Goal: Task Accomplishment & Management: Complete application form

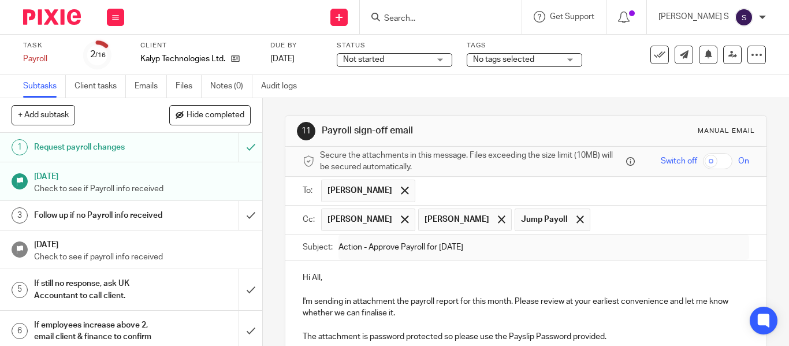
scroll to position [221, 0]
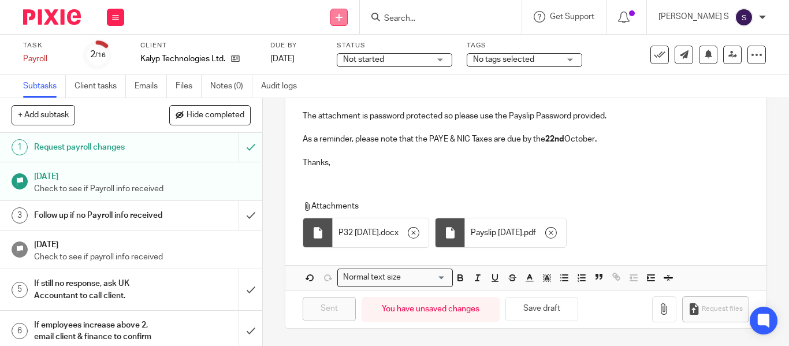
click at [348, 9] on link at bounding box center [338, 17] width 17 height 17
click at [359, 83] on link "Add client" at bounding box center [366, 88] width 71 height 17
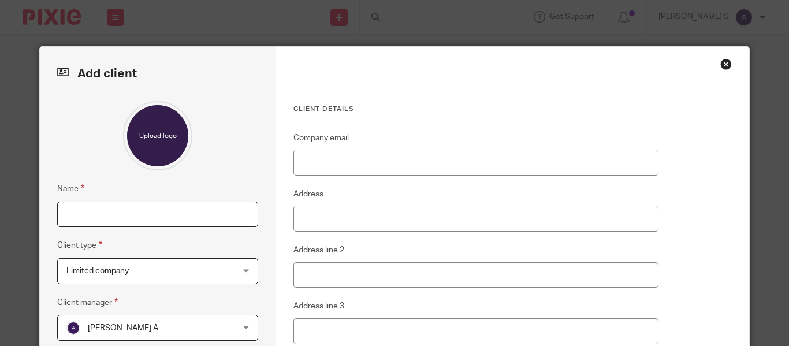
click at [180, 211] on input "Name" at bounding box center [157, 215] width 201 height 26
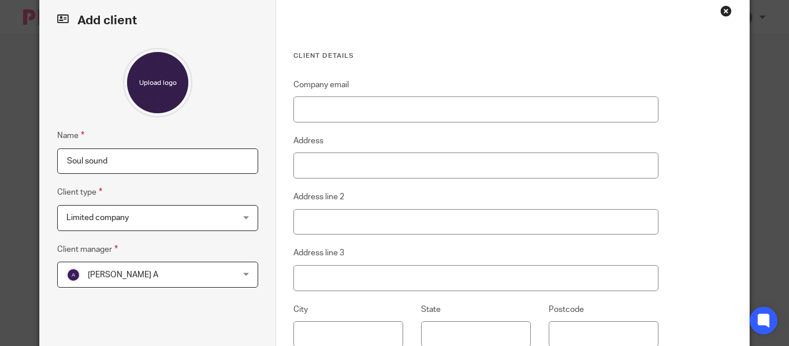
scroll to position [77, 0]
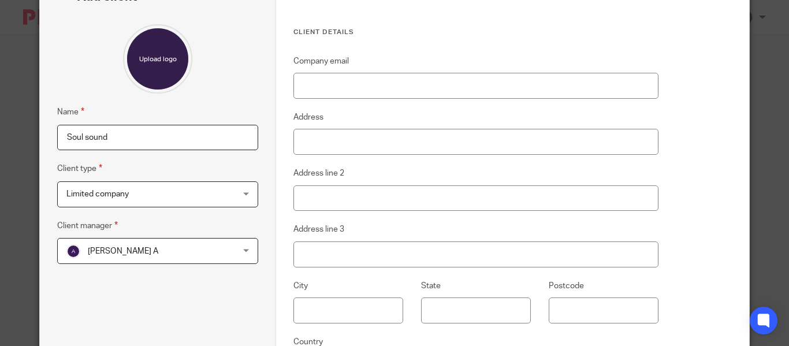
type input "Soul sound"
click at [205, 205] on span "Limited company" at bounding box center [142, 194] width 153 height 24
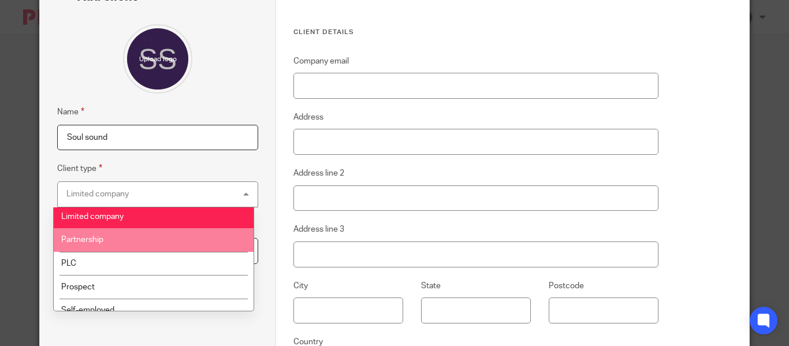
scroll to position [0, 0]
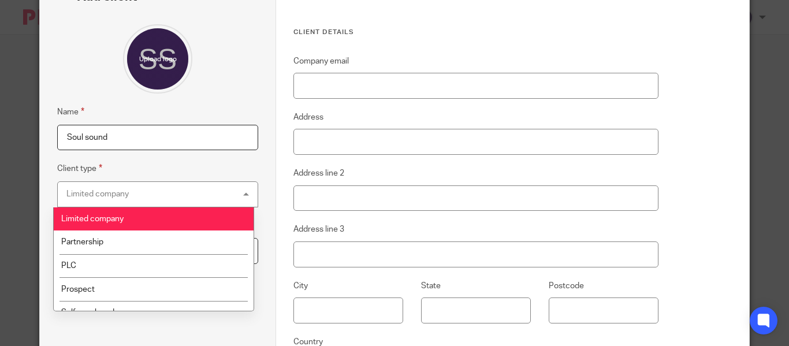
click at [210, 220] on li "Limited company" at bounding box center [154, 219] width 200 height 24
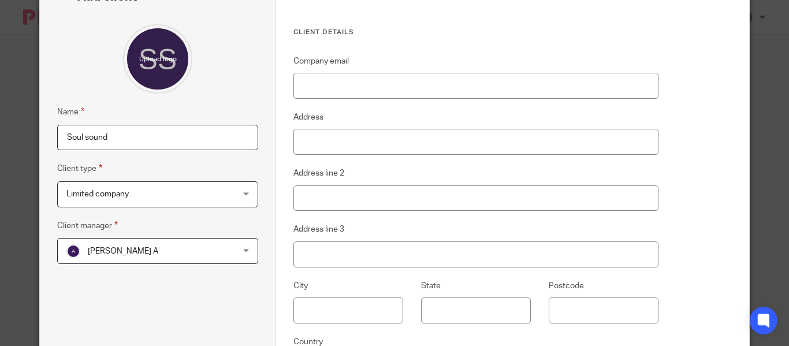
click at [204, 247] on span "Aashish A" at bounding box center [142, 251] width 153 height 24
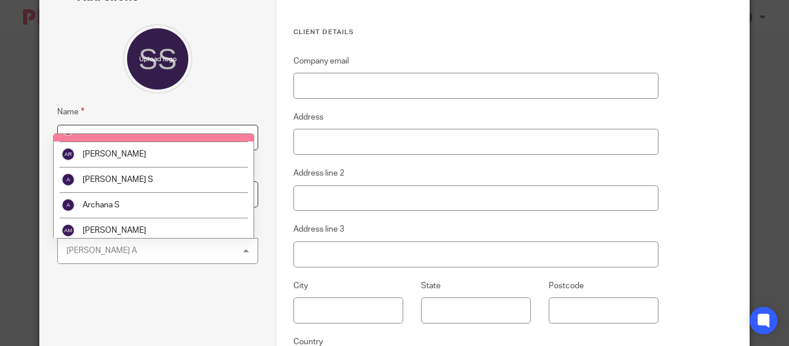
scroll to position [83, 0]
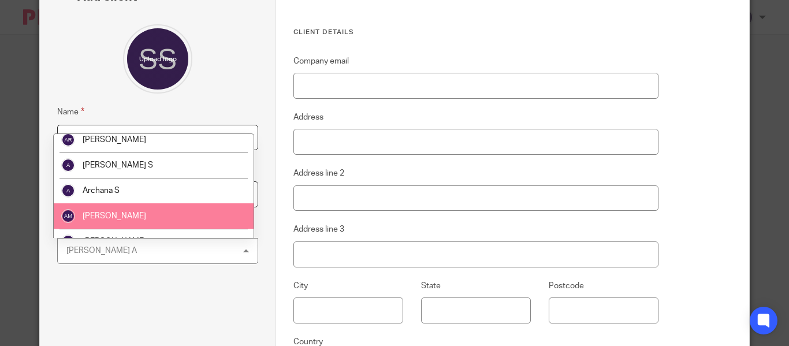
click at [196, 210] on li "Arslan Malik" at bounding box center [154, 215] width 200 height 25
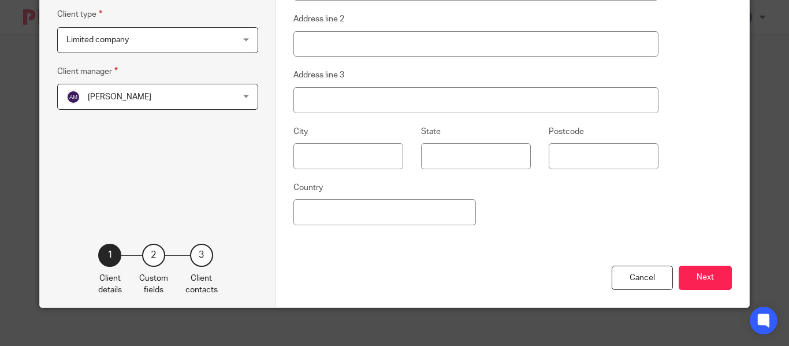
scroll to position [0, 0]
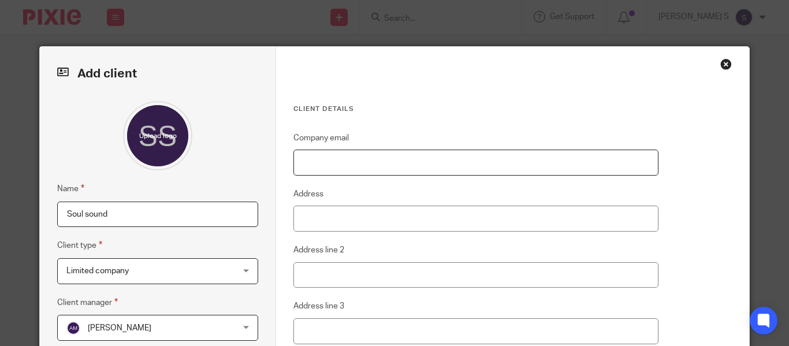
click at [386, 154] on input "Company email" at bounding box center [475, 163] width 365 height 26
click at [411, 239] on div "Company email Address Address line 2 Address line 3 City State Postcode Country" at bounding box center [475, 314] width 365 height 366
click at [411, 233] on div "Company email Address Address line 2 Address line 3 City State Postcode Country" at bounding box center [475, 314] width 365 height 366
click at [411, 227] on input "Address" at bounding box center [475, 219] width 365 height 26
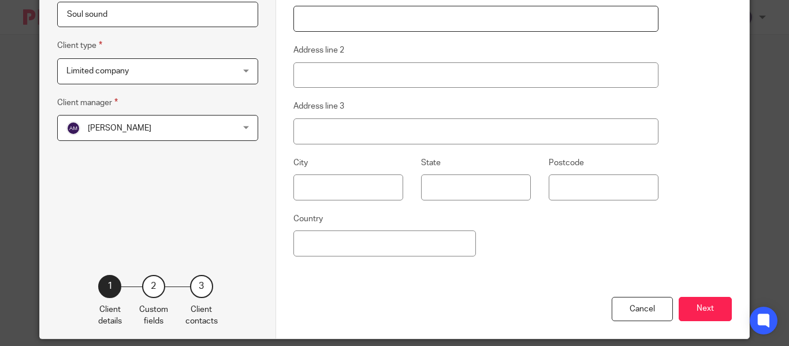
scroll to position [239, 0]
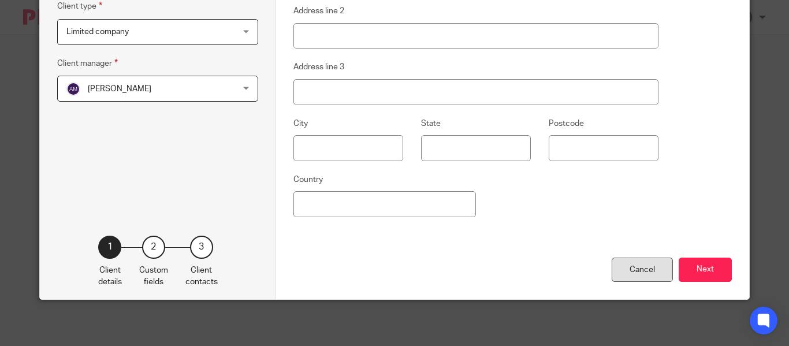
click at [644, 281] on div "Cancel" at bounding box center [642, 270] width 61 height 25
click at [634, 270] on div "Cancel" at bounding box center [642, 270] width 61 height 25
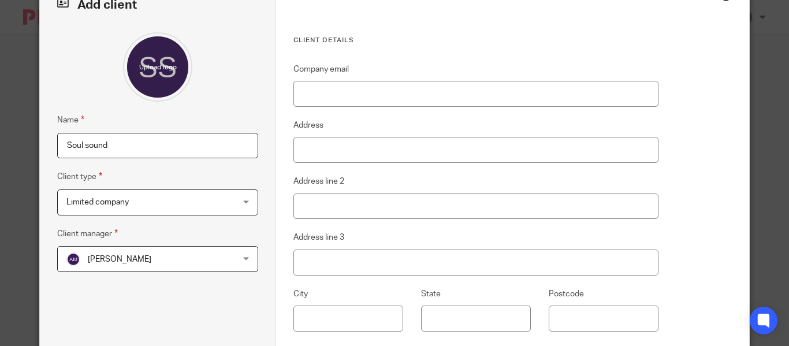
scroll to position [0, 0]
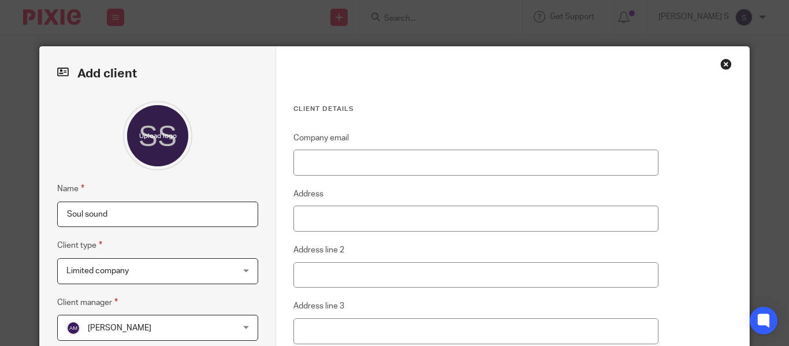
click at [721, 65] on div "Close this dialog window" at bounding box center [726, 64] width 12 height 12
